Goal: Task Accomplishment & Management: Manage account settings

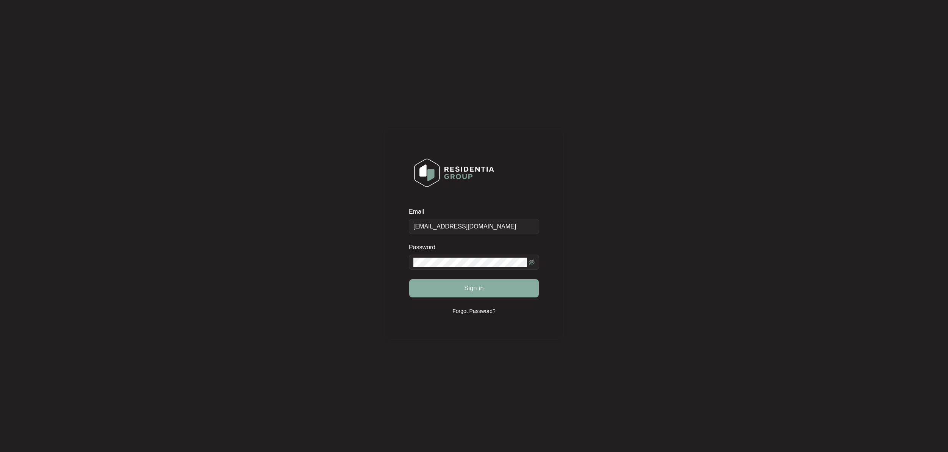
click at [483, 290] on span "Sign in" at bounding box center [474, 288] width 20 height 9
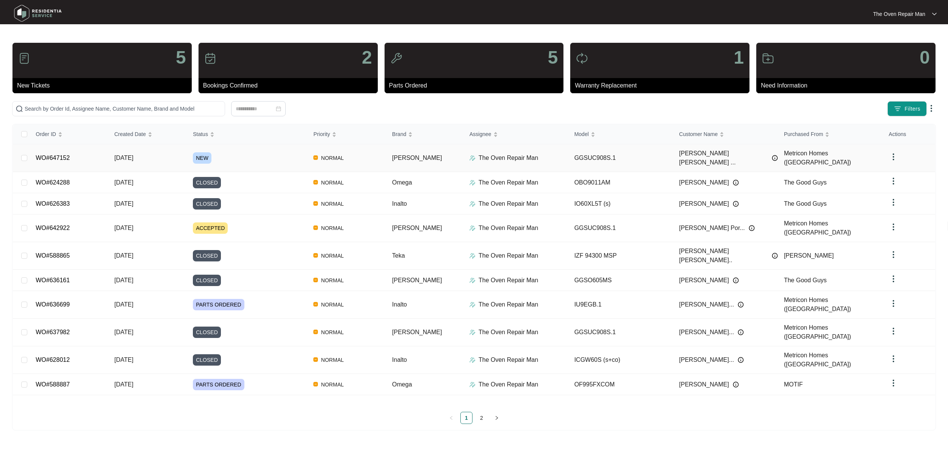
click at [220, 154] on div "NEW" at bounding box center [250, 157] width 114 height 11
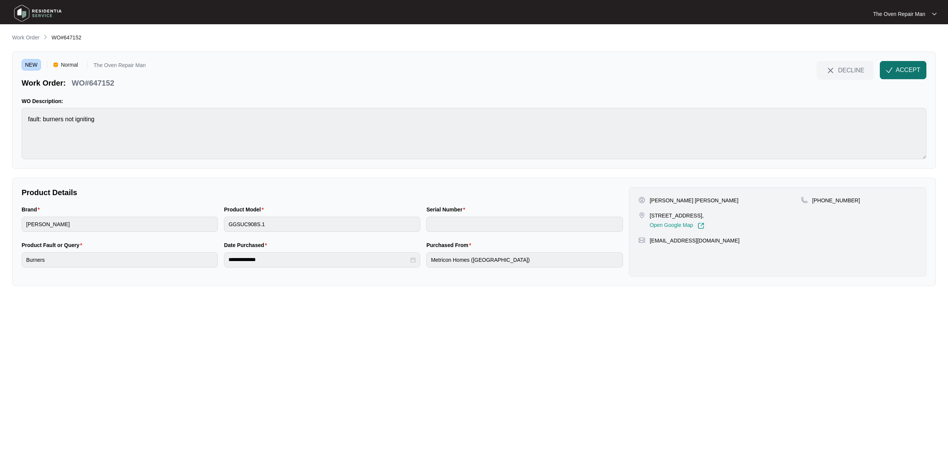
click at [895, 68] on button "ACCEPT" at bounding box center [903, 70] width 47 height 18
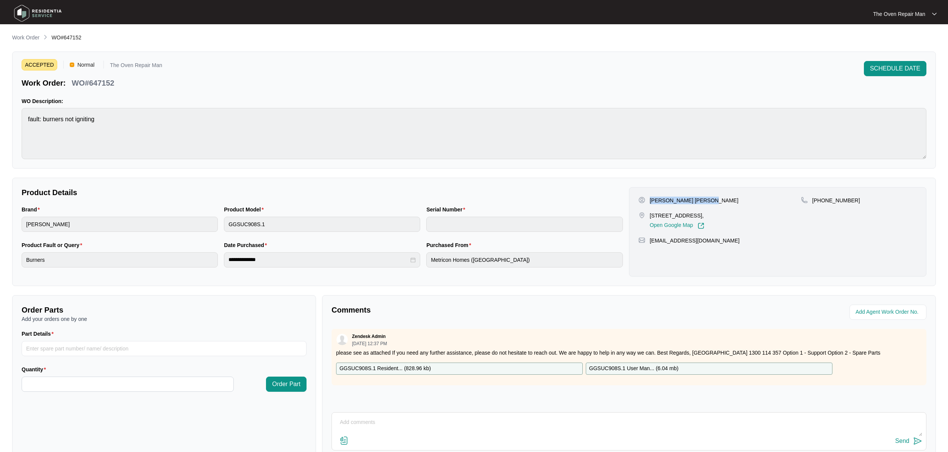
drag, startPoint x: 650, startPoint y: 199, endPoint x: 698, endPoint y: 200, distance: 48.5
click at [715, 200] on div "[PERSON_NAME] [PERSON_NAME]" at bounding box center [720, 201] width 163 height 8
copy p "[PERSON_NAME] [PERSON_NAME]"
click at [705, 229] on div "Open Google Map" at bounding box center [677, 224] width 55 height 10
drag, startPoint x: 817, startPoint y: 199, endPoint x: 854, endPoint y: 199, distance: 37.5
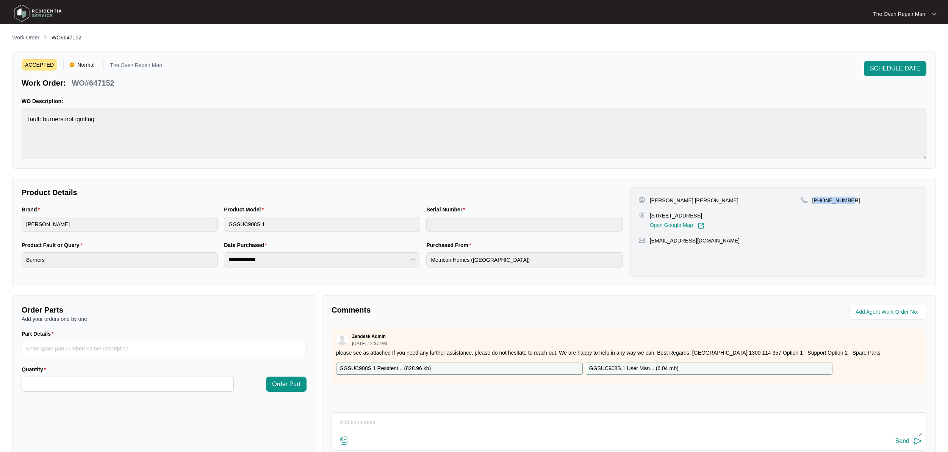
click at [854, 199] on div "[PHONE_NUMBER]" at bounding box center [859, 201] width 116 height 8
copy p "61478417049"
click at [811, 223] on div "[PHONE_NUMBER]" at bounding box center [859, 213] width 116 height 33
drag, startPoint x: 725, startPoint y: 252, endPoint x: 648, endPoint y: 251, distance: 77.3
click at [648, 245] on div "[EMAIL_ADDRESS][DOMAIN_NAME]" at bounding box center [778, 241] width 279 height 8
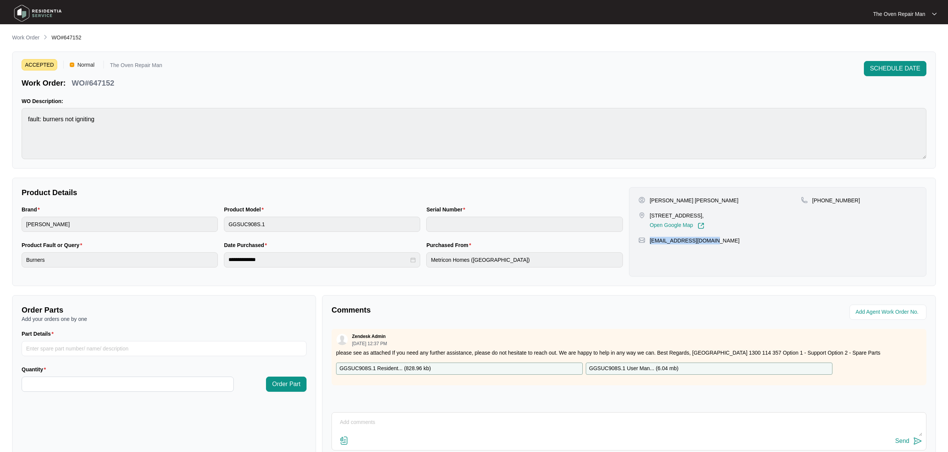
copy p "[EMAIL_ADDRESS][DOMAIN_NAME]"
click at [705, 229] on div "Open Google Map" at bounding box center [677, 224] width 55 height 10
drag, startPoint x: 651, startPoint y: 215, endPoint x: 752, endPoint y: 216, distance: 100.8
click at [705, 215] on p "[STREET_ADDRESS]," at bounding box center [677, 216] width 55 height 8
copy p "Lot 3415 LONGLEAF STREET, FYANSFORD"
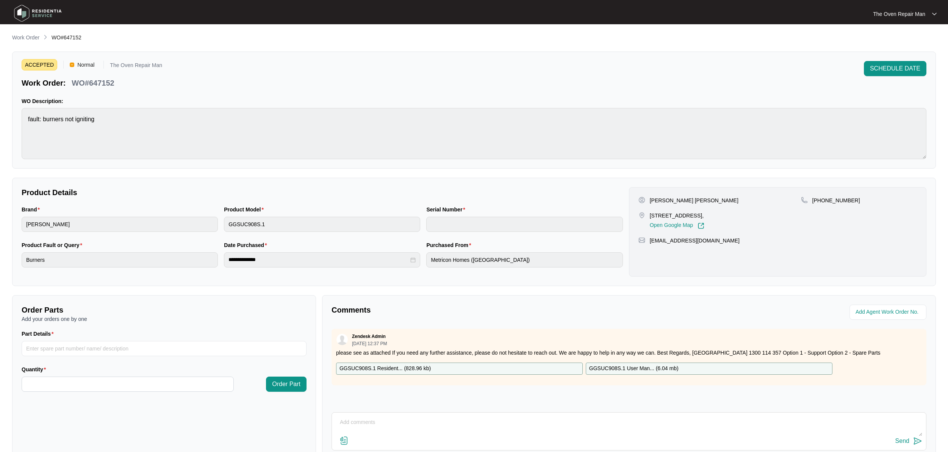
copy p "Lot 3415 LONGLEAF STREET, FYANSFORD"
click at [705, 219] on p "[STREET_ADDRESS]," at bounding box center [677, 216] width 55 height 8
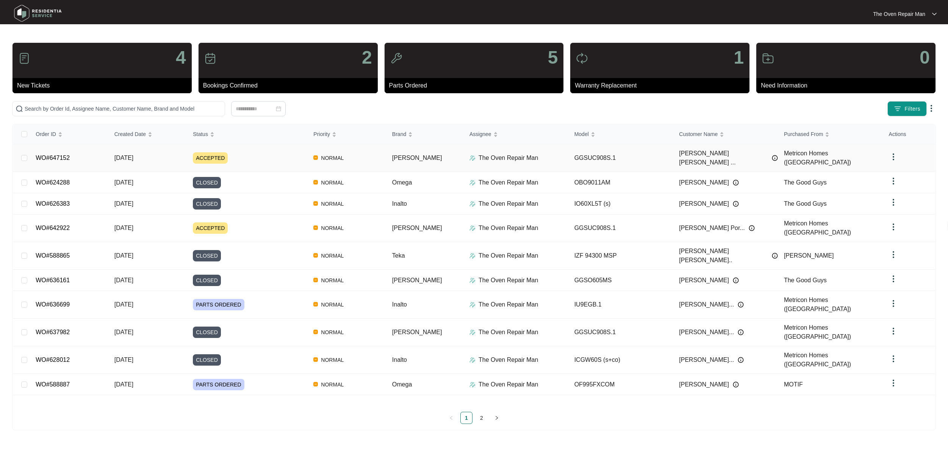
click at [265, 149] on td "ACCEPTED" at bounding box center [247, 158] width 121 height 28
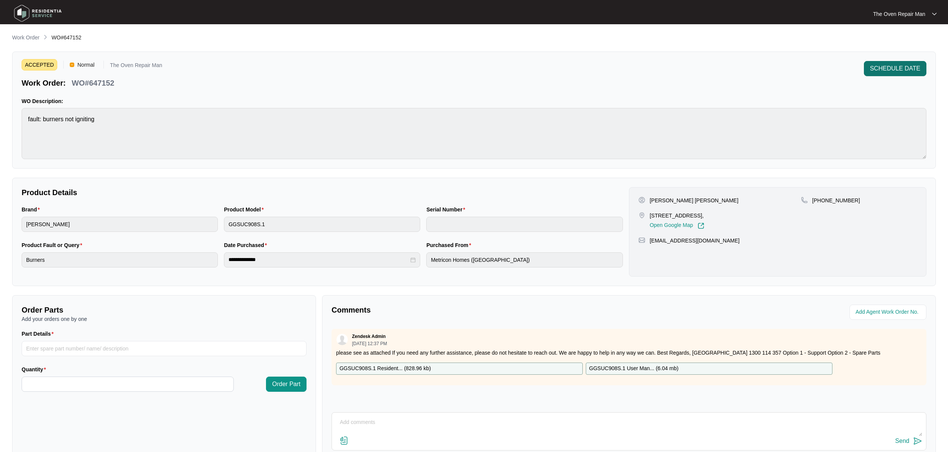
click at [913, 64] on button "SCHEDULE DATE" at bounding box center [895, 68] width 63 height 15
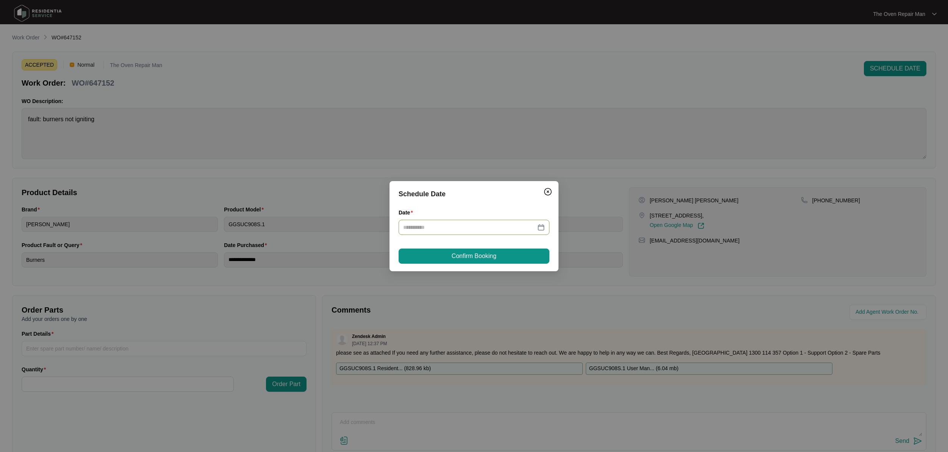
click at [473, 227] on input "Date" at bounding box center [469, 227] width 133 height 8
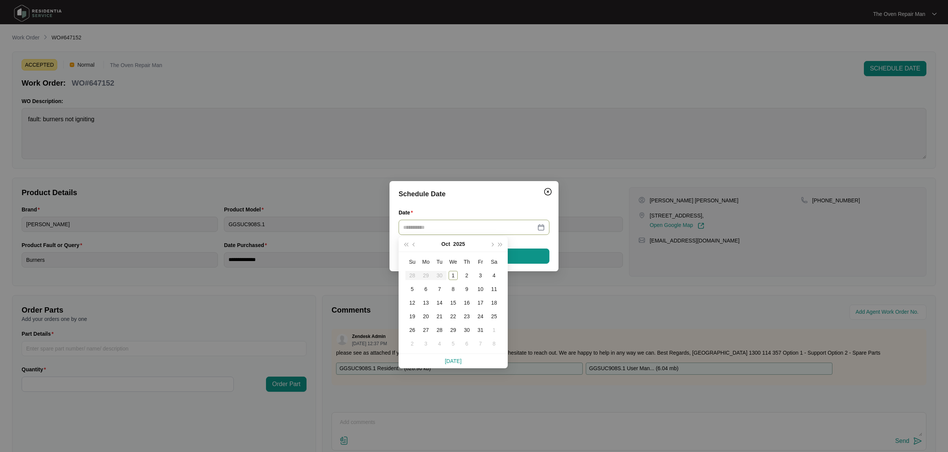
type input "**********"
click at [427, 289] on div "6" at bounding box center [426, 289] width 9 height 9
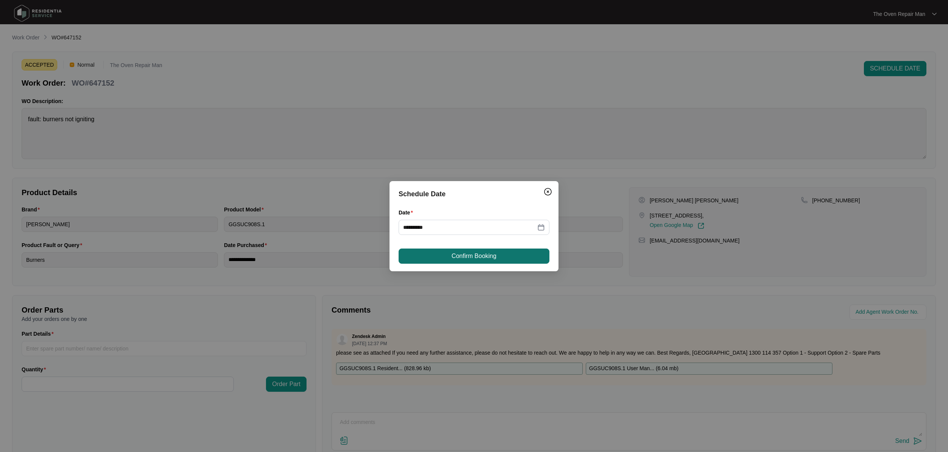
click at [465, 259] on span "Confirm Booking" at bounding box center [474, 256] width 45 height 9
